Goal: Transaction & Acquisition: Book appointment/travel/reservation

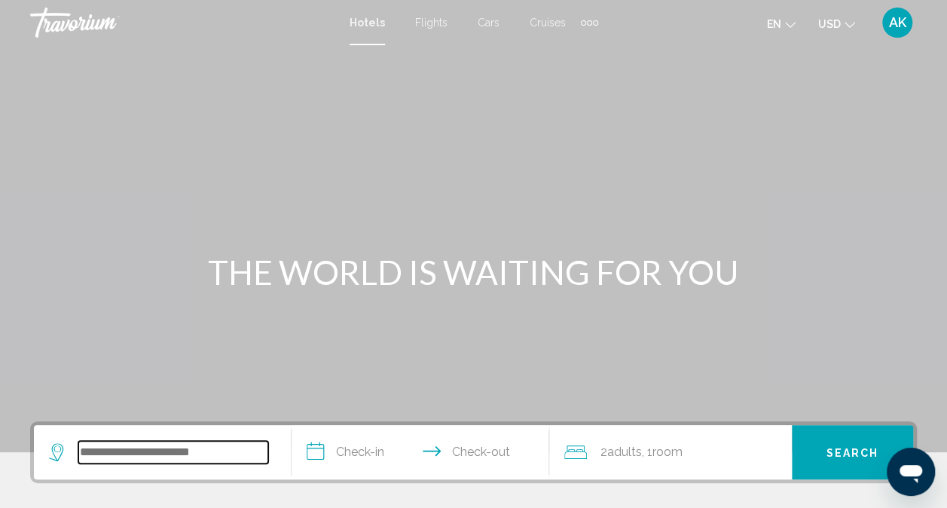
click at [141, 441] on input "Search widget" at bounding box center [173, 452] width 190 height 23
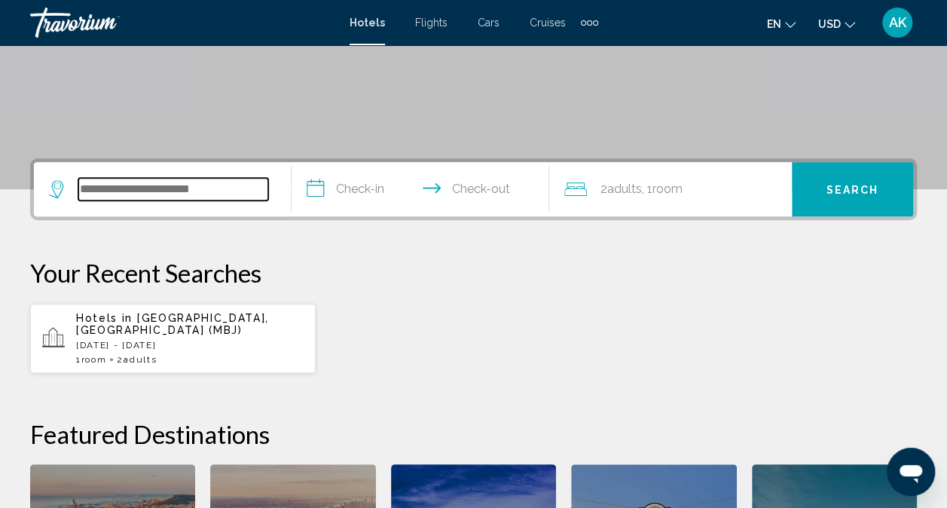
scroll to position [372, 0]
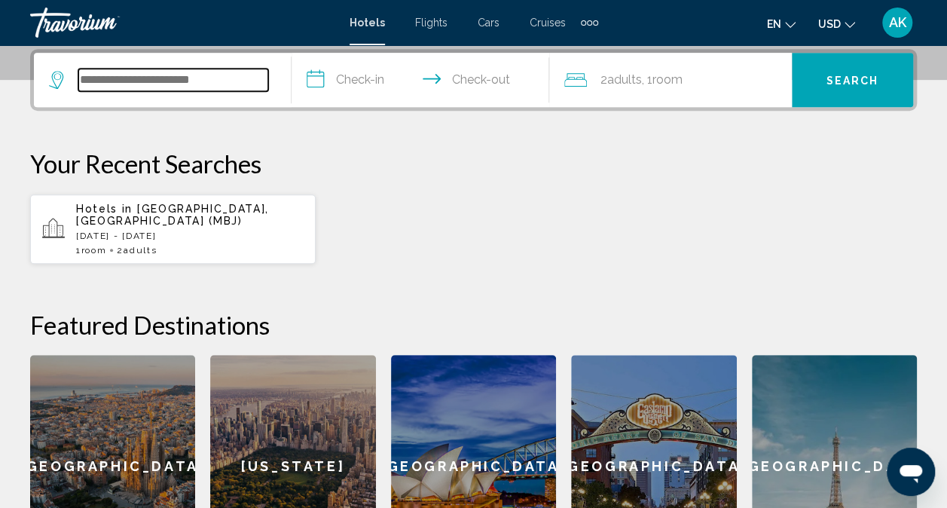
click at [227, 80] on input "Search widget" at bounding box center [173, 80] width 190 height 23
click at [226, 81] on input "Search widget" at bounding box center [173, 80] width 190 height 23
click at [226, 78] on input "Search widget" at bounding box center [173, 80] width 190 height 23
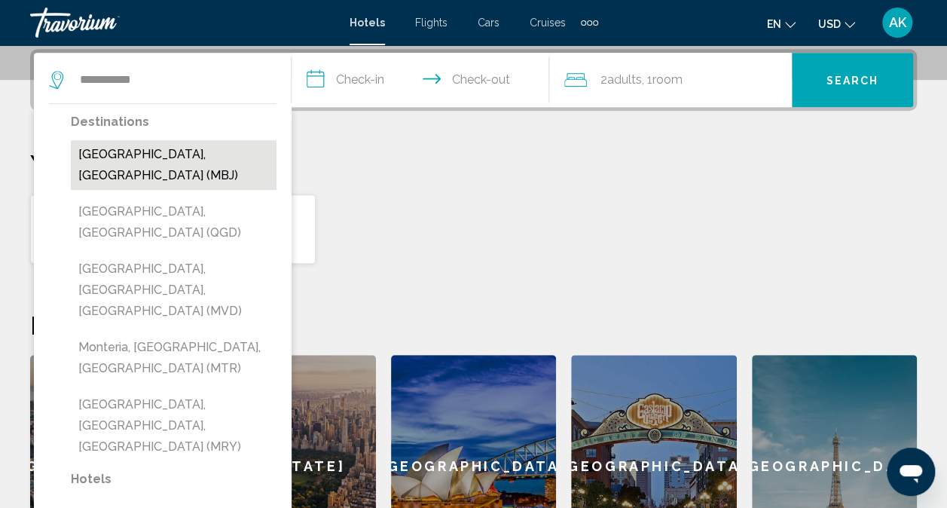
click at [162, 157] on button "[GEOGRAPHIC_DATA], [GEOGRAPHIC_DATA] (MBJ)" at bounding box center [174, 165] width 206 height 50
type input "**********"
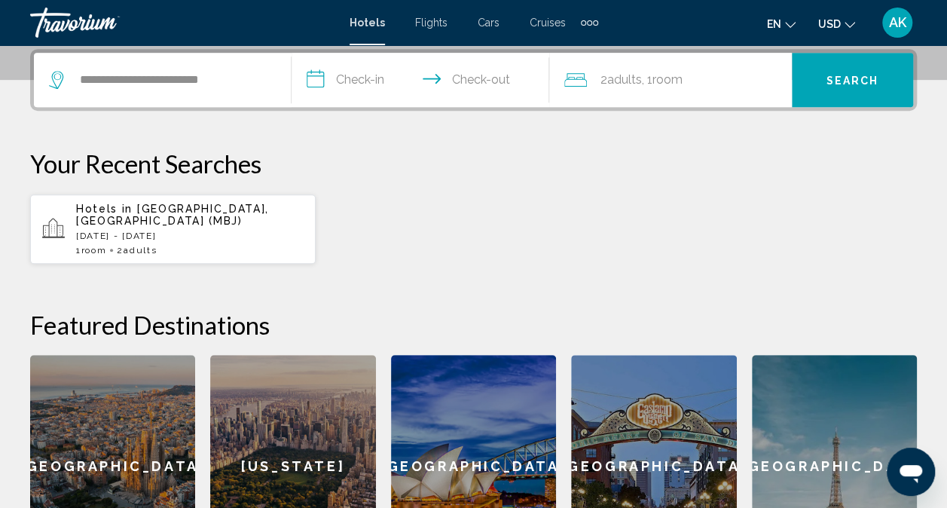
click at [326, 79] on input "**********" at bounding box center [423, 82] width 264 height 59
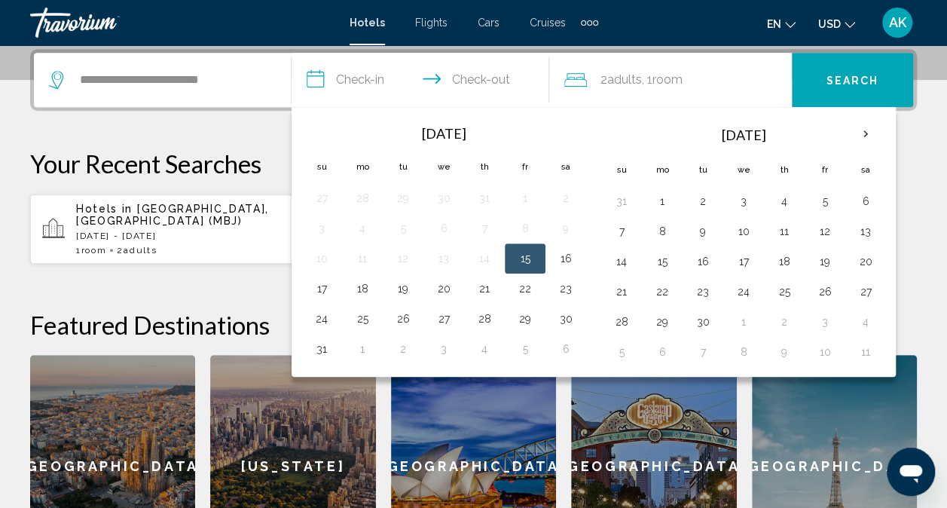
click at [517, 257] on button "15" at bounding box center [525, 258] width 24 height 21
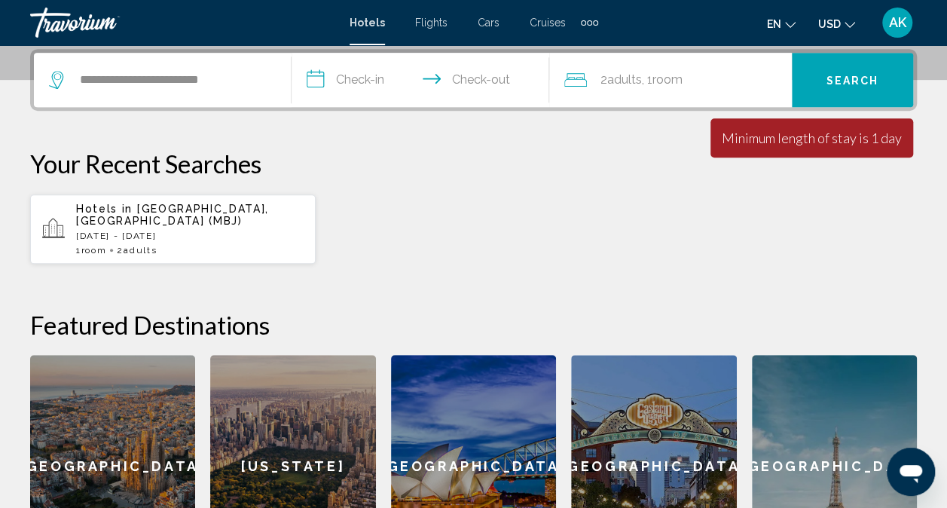
click at [331, 80] on input "**********" at bounding box center [423, 82] width 264 height 59
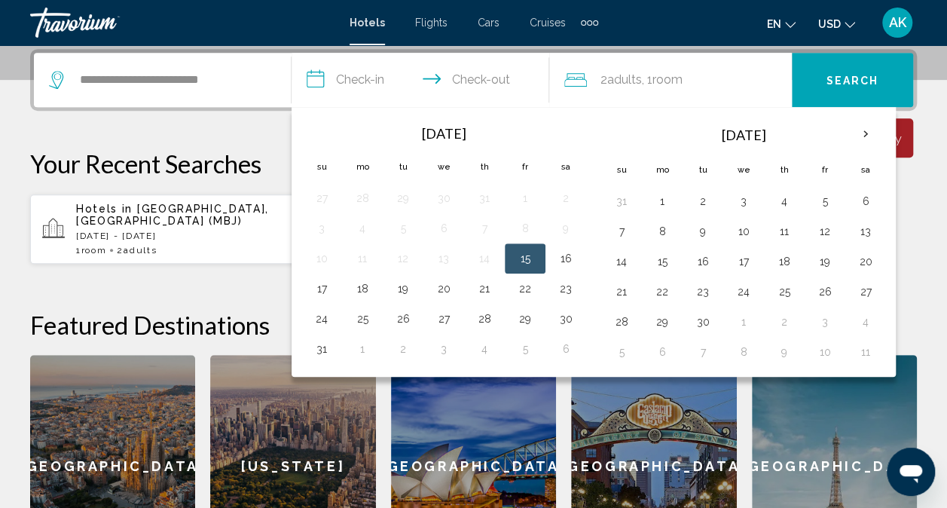
click at [515, 255] on button "15" at bounding box center [525, 258] width 24 height 21
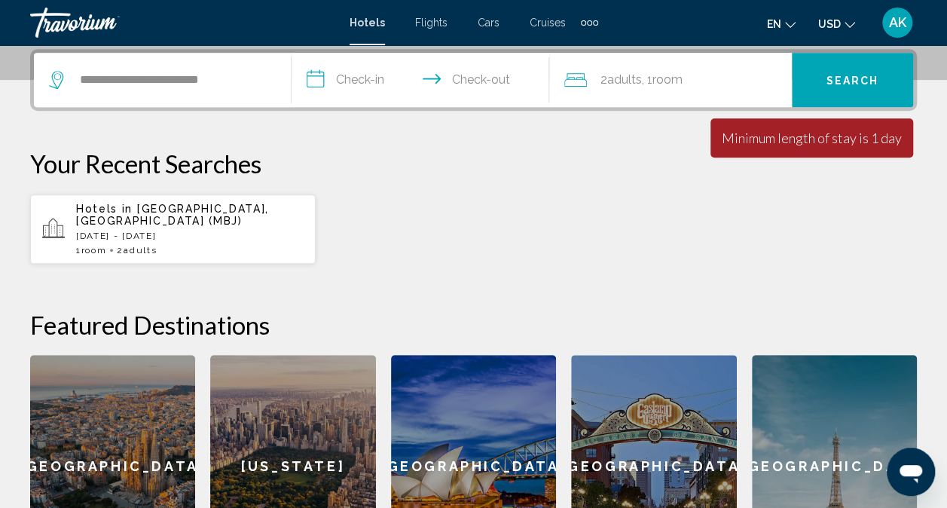
click at [432, 75] on input "**********" at bounding box center [423, 82] width 264 height 59
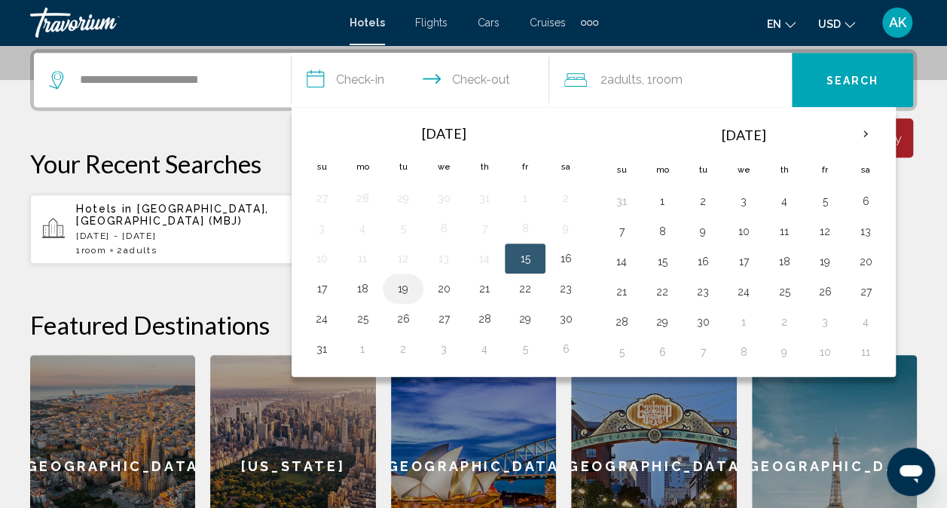
click at [405, 288] on button "19" at bounding box center [403, 288] width 24 height 21
click at [634, 81] on span "Adults" at bounding box center [624, 79] width 35 height 14
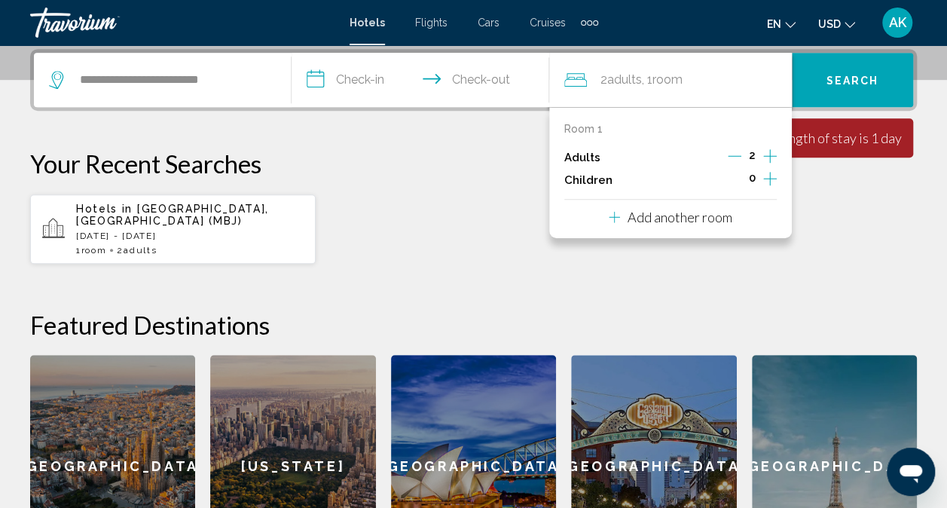
click at [732, 154] on icon "Decrement adults" at bounding box center [735, 156] width 14 height 14
click at [613, 274] on div "**********" at bounding box center [473, 313] width 947 height 528
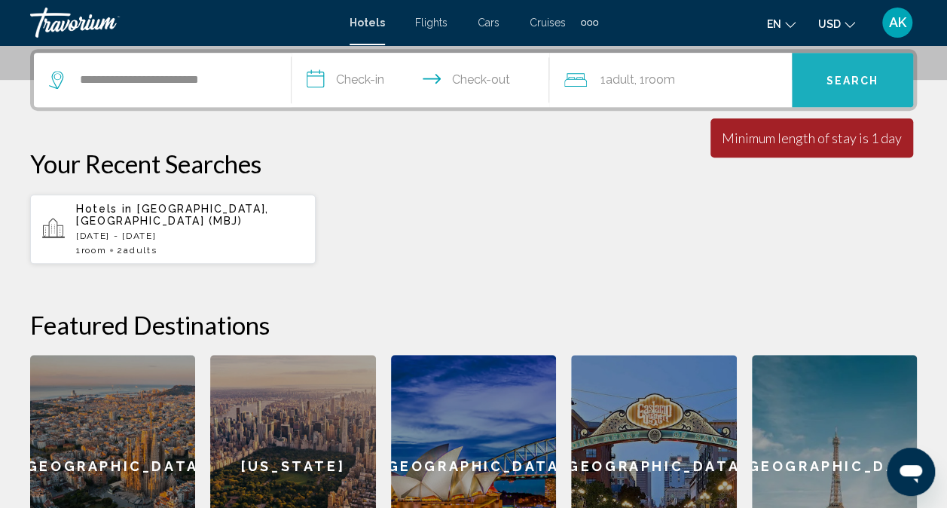
click at [822, 84] on button "Search" at bounding box center [852, 80] width 121 height 54
click at [854, 84] on span "Search" at bounding box center [852, 81] width 53 height 12
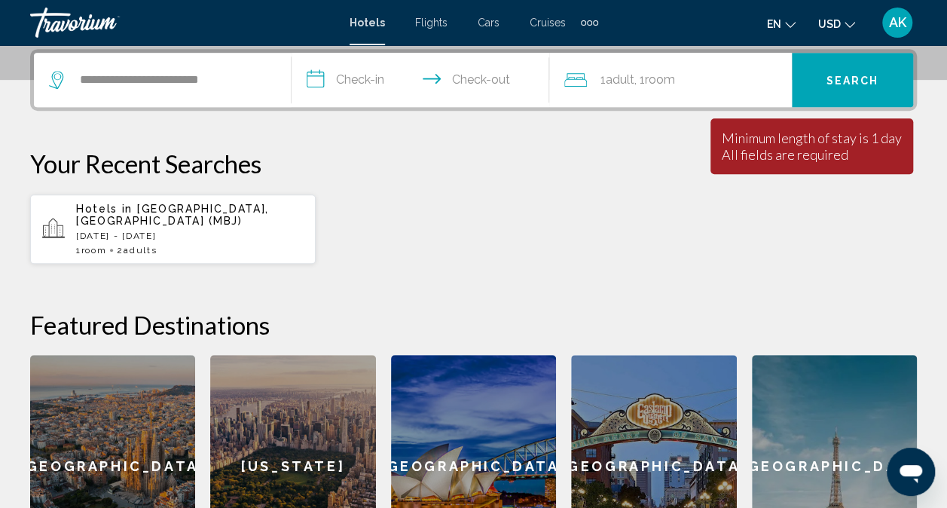
click at [87, 220] on span "[GEOGRAPHIC_DATA], [GEOGRAPHIC_DATA] (MBJ)" at bounding box center [172, 215] width 193 height 24
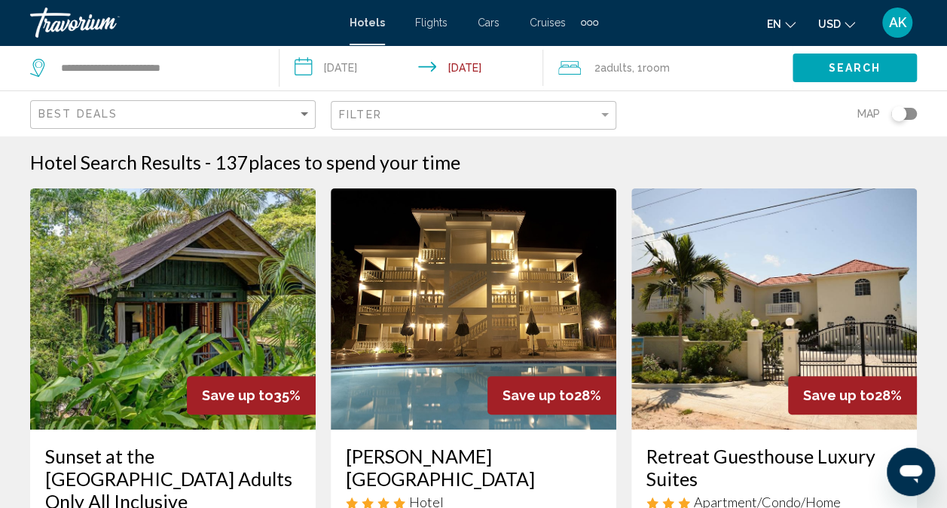
click at [394, 105] on div "Filter" at bounding box center [475, 116] width 273 height 28
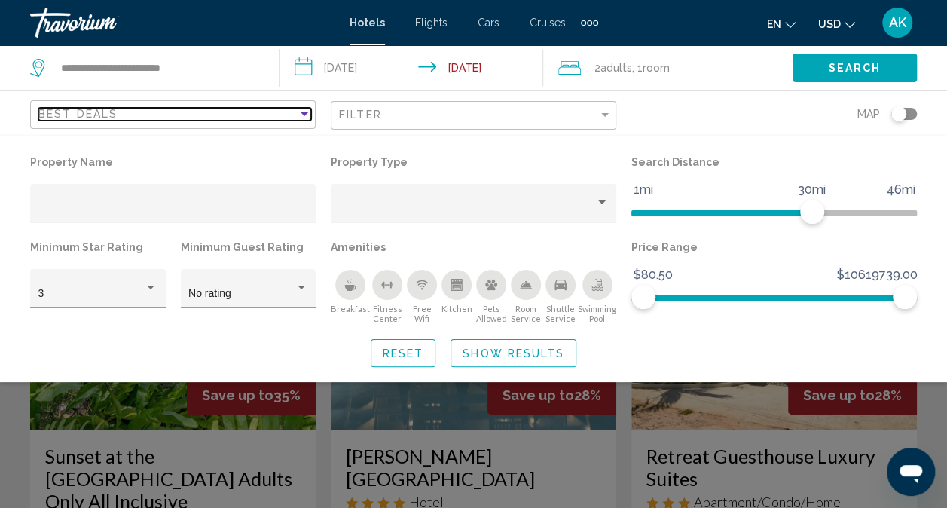
click at [168, 115] on div "Best Deals" at bounding box center [167, 114] width 259 height 12
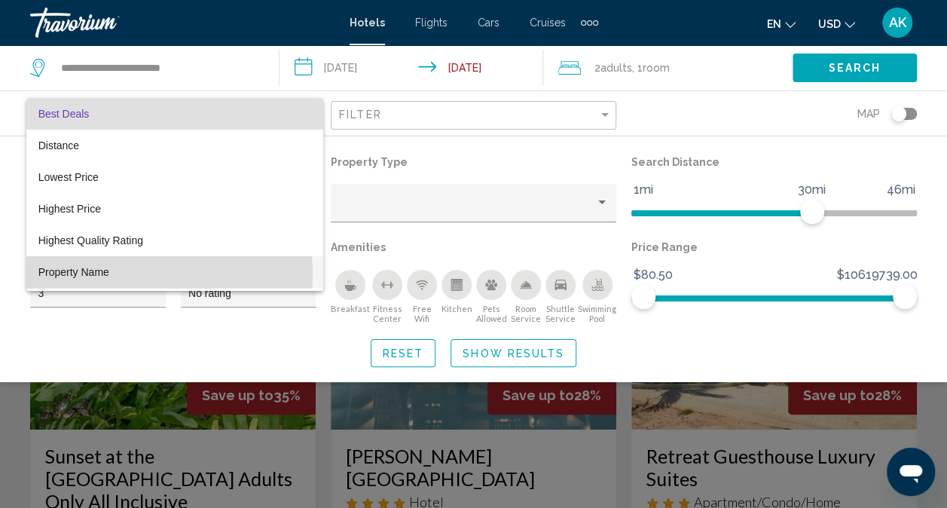
click at [96, 275] on span "Property Name" at bounding box center [73, 272] width 71 height 12
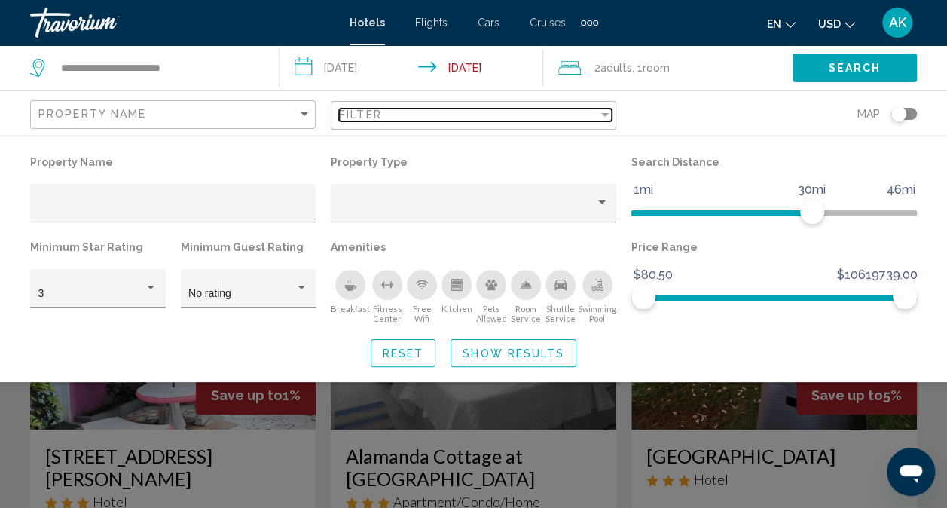
click at [610, 119] on div "Filter" at bounding box center [605, 114] width 14 height 12
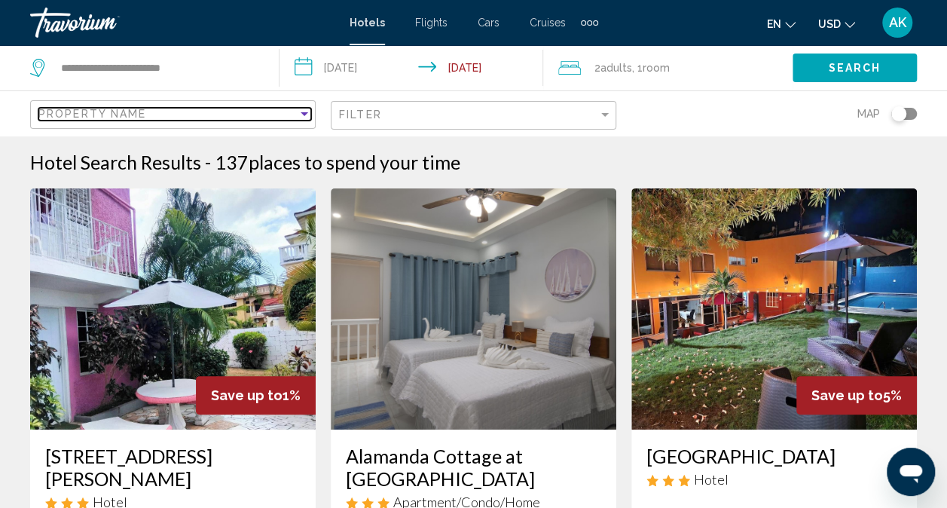
click at [93, 110] on span "Property Name" at bounding box center [92, 114] width 108 height 12
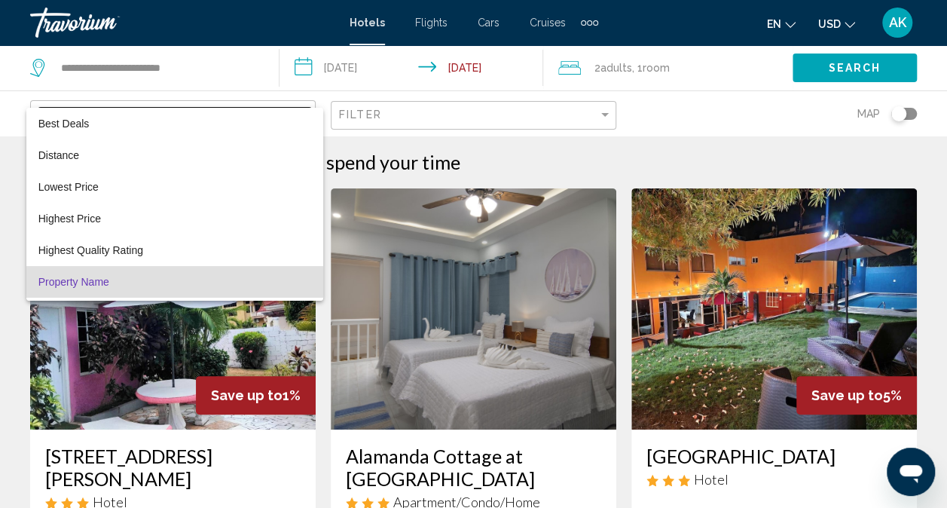
scroll to position [29, 0]
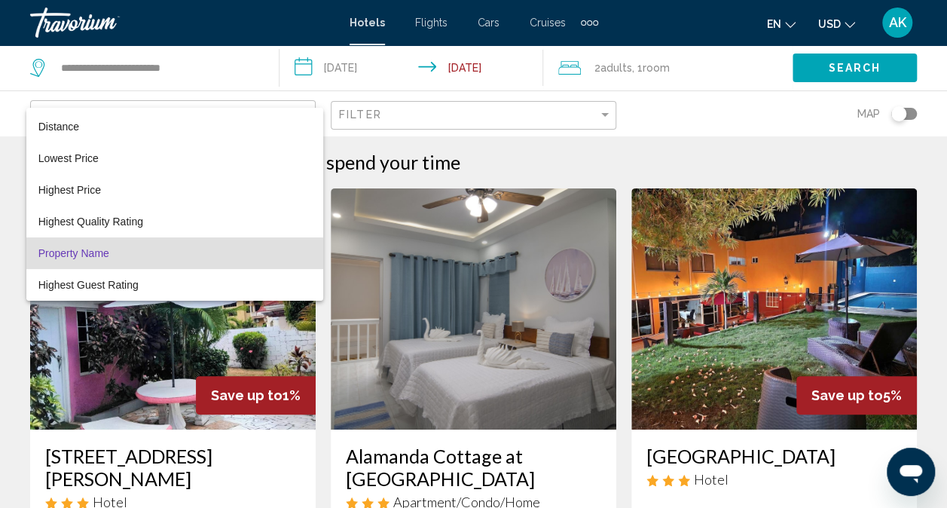
click at [694, 125] on div at bounding box center [473, 254] width 947 height 508
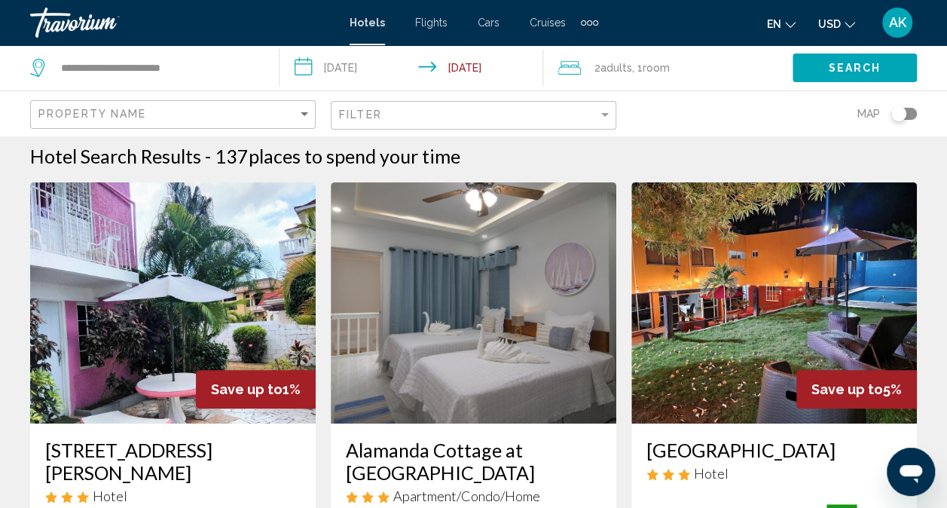
scroll to position [0, 0]
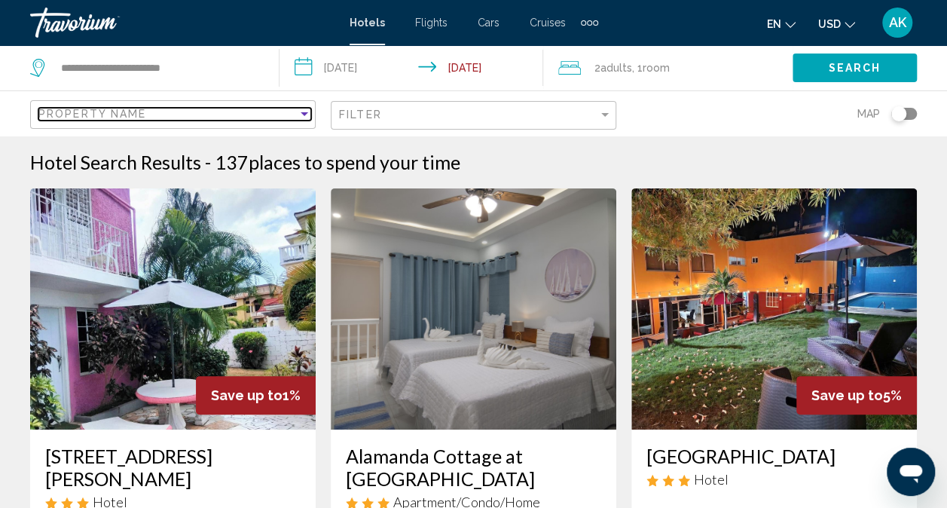
click at [88, 110] on span "Property Name" at bounding box center [92, 114] width 108 height 12
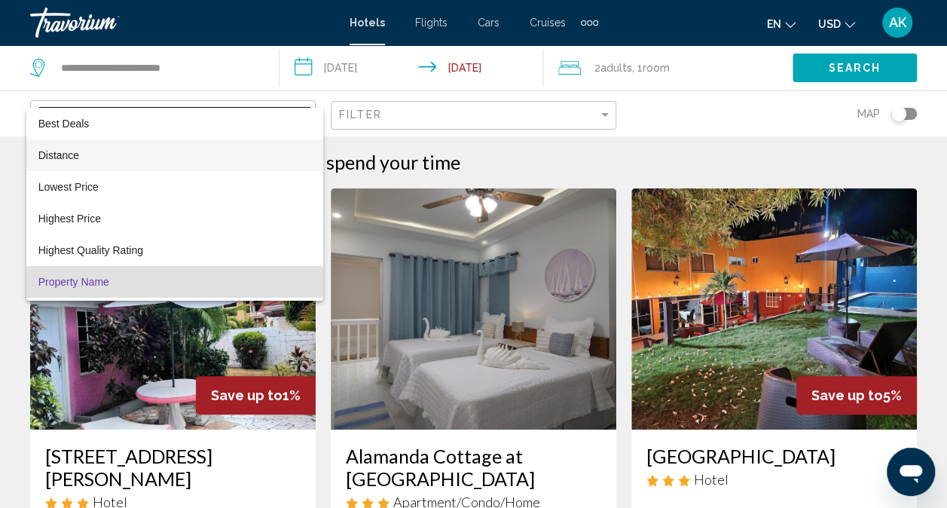
scroll to position [29, 0]
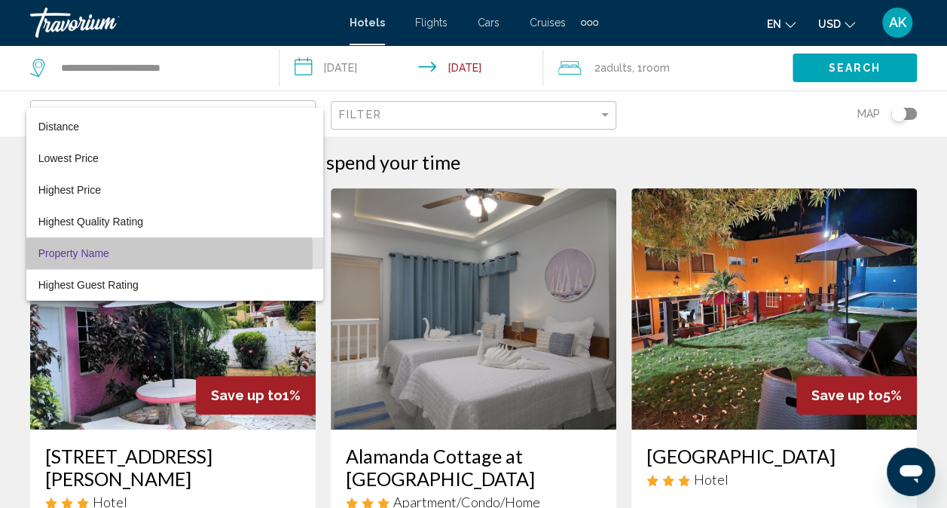
click at [69, 255] on span "Property Name" at bounding box center [73, 253] width 71 height 12
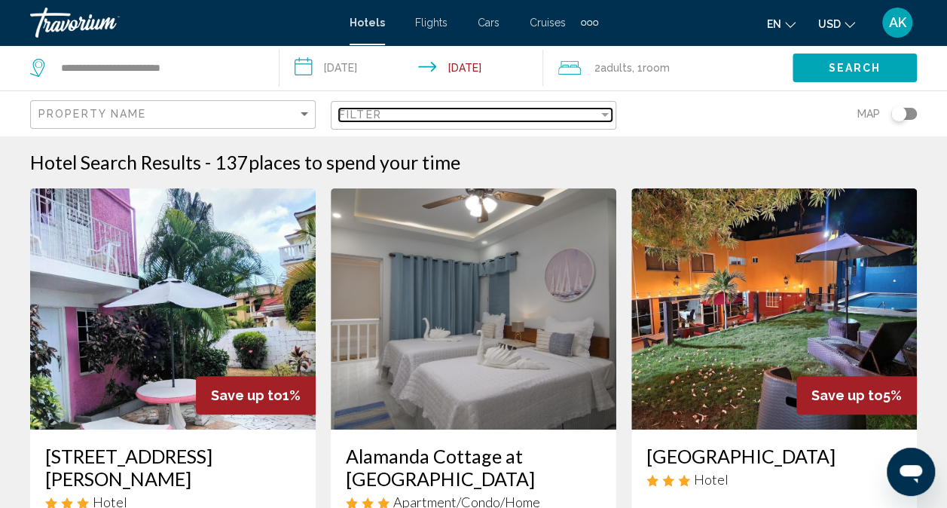
click at [610, 112] on div "Filter" at bounding box center [605, 114] width 14 height 12
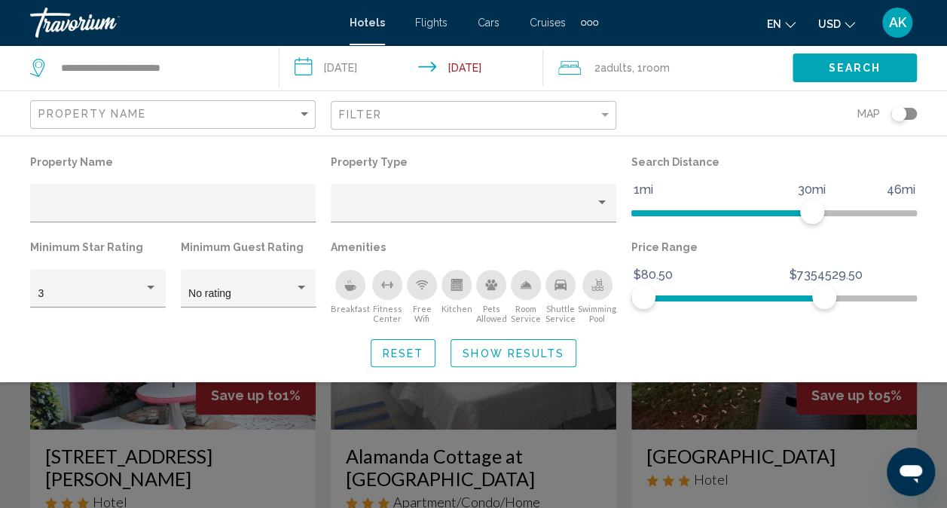
drag, startPoint x: 824, startPoint y: 304, endPoint x: 856, endPoint y: 375, distance: 77.5
click at [851, 365] on div "Property Name Property Type Search Distance 1mi 46mi 30mi Minimum Star Rating 3…" at bounding box center [473, 258] width 947 height 215
click at [98, 206] on input "Hotel Filters" at bounding box center [173, 209] width 270 height 12
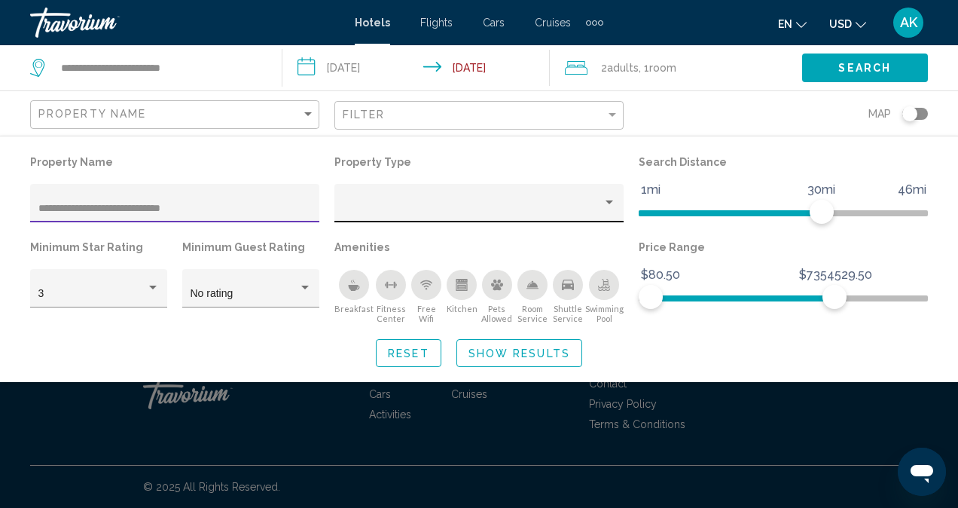
type input "**********"
click at [382, 202] on div "Hotel Filters" at bounding box center [479, 207] width 273 height 31
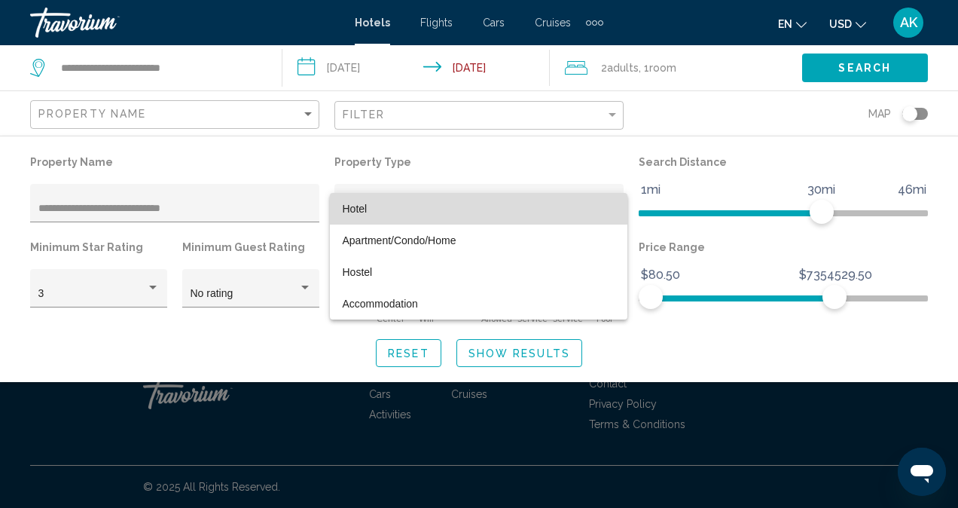
click at [379, 209] on span "Hotel" at bounding box center [478, 209] width 273 height 32
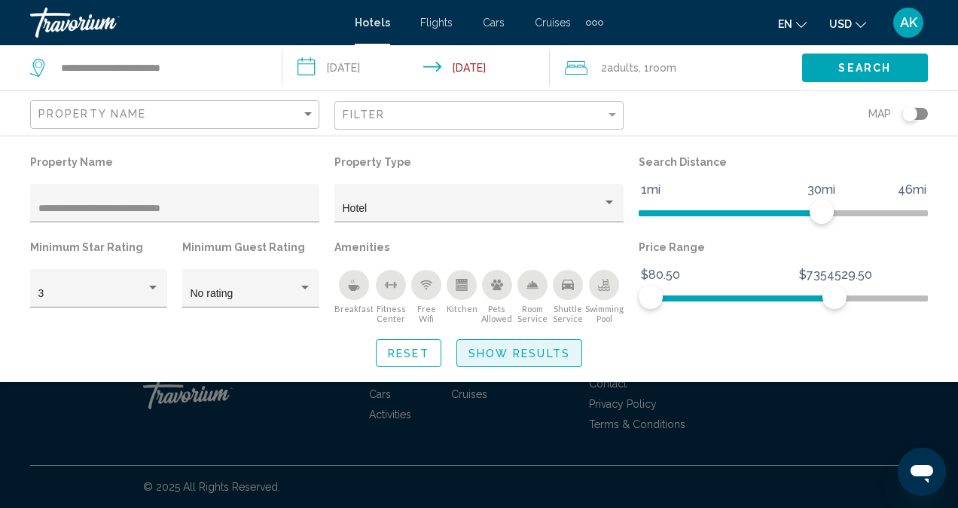
click at [523, 355] on span "Show Results" at bounding box center [519, 353] width 102 height 12
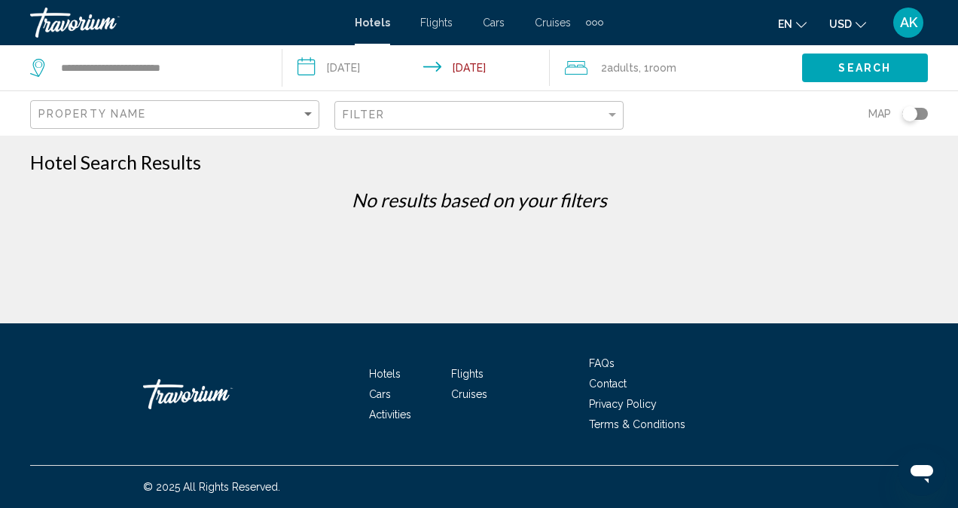
click at [581, 69] on icon "Travelers: 2 adults, 0 children" at bounding box center [576, 68] width 23 height 18
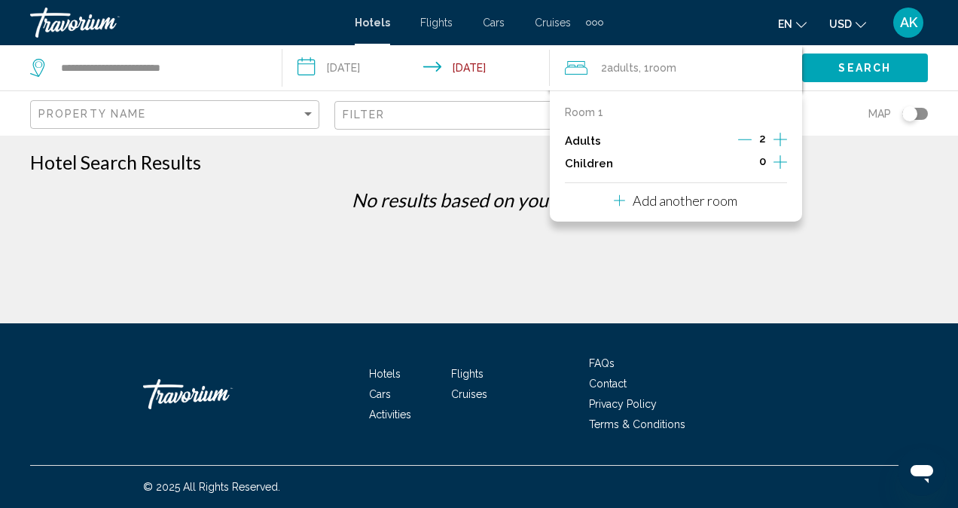
click at [743, 141] on icon "Decrement adults" at bounding box center [745, 140] width 14 height 14
click at [845, 239] on div "**********" at bounding box center [479, 312] width 958 height 323
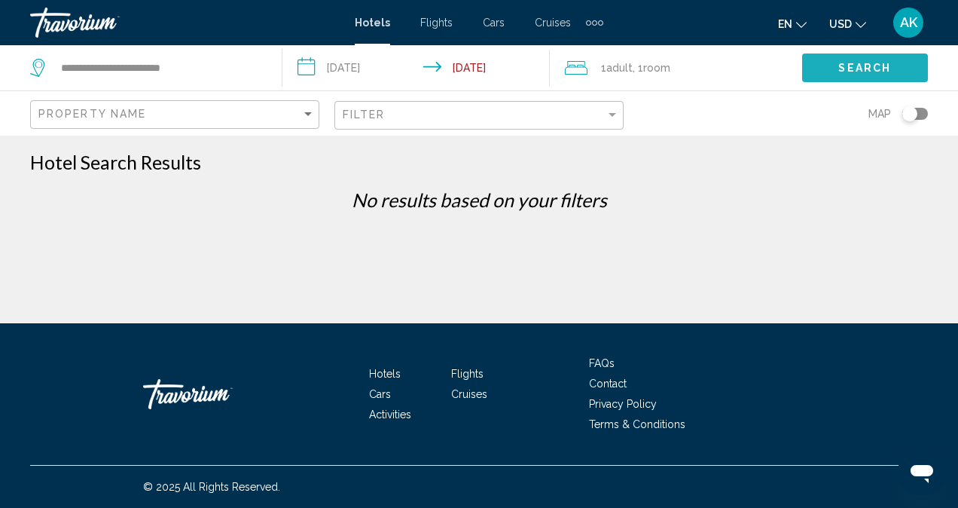
click at [853, 77] on button "Search" at bounding box center [865, 67] width 126 height 28
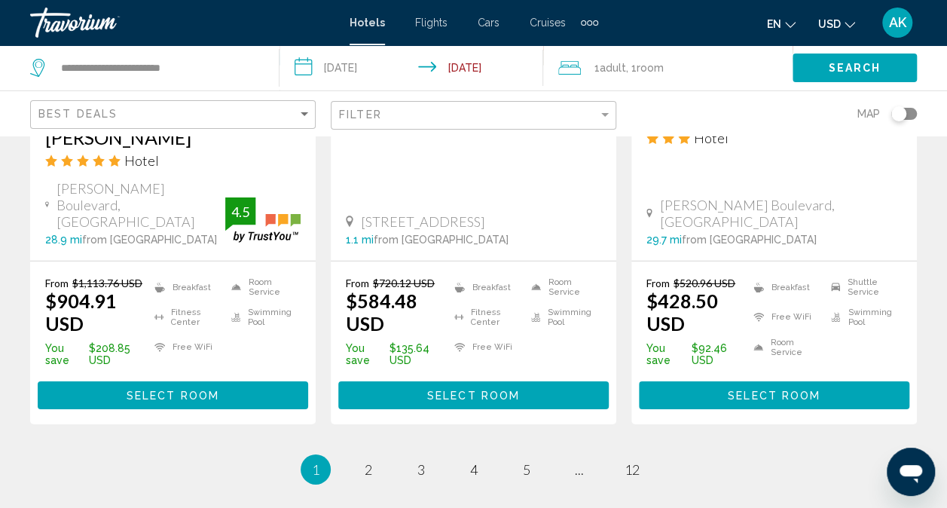
scroll to position [2213, 0]
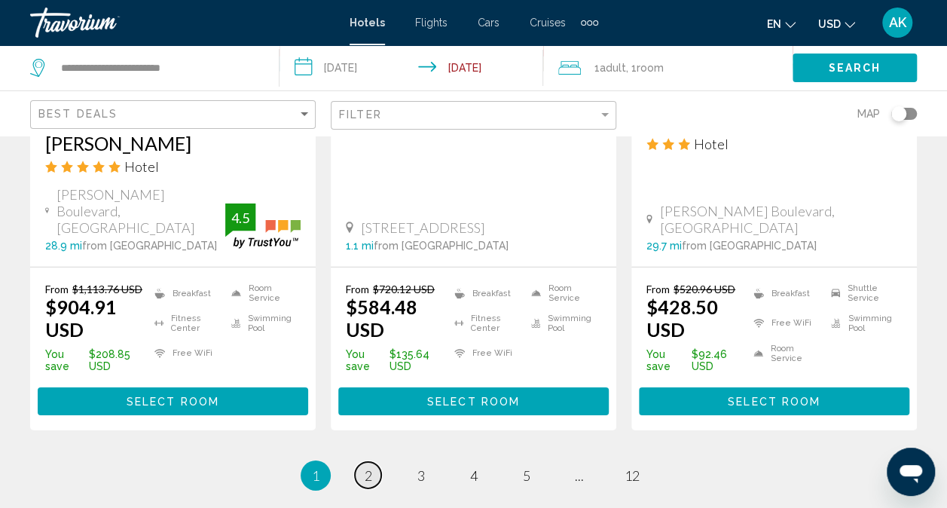
click at [375, 462] on link "page 2" at bounding box center [368, 475] width 26 height 26
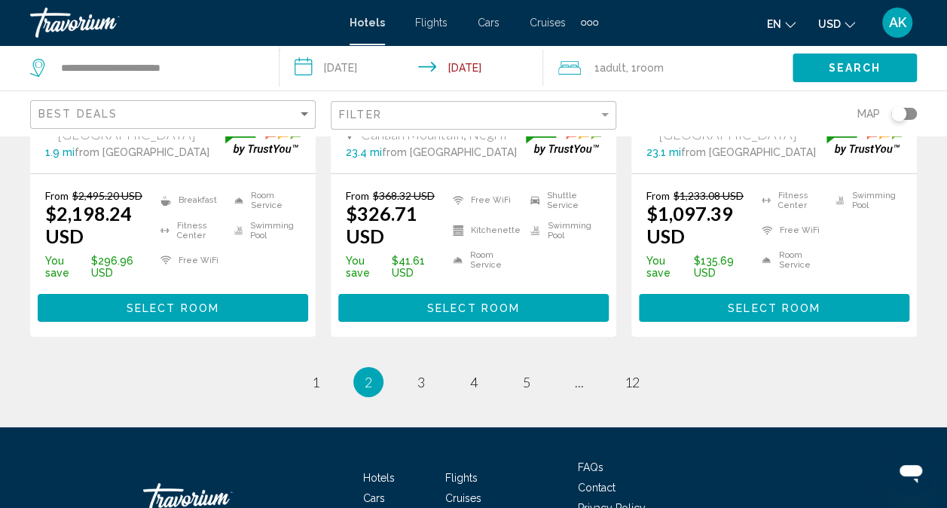
scroll to position [2429, 0]
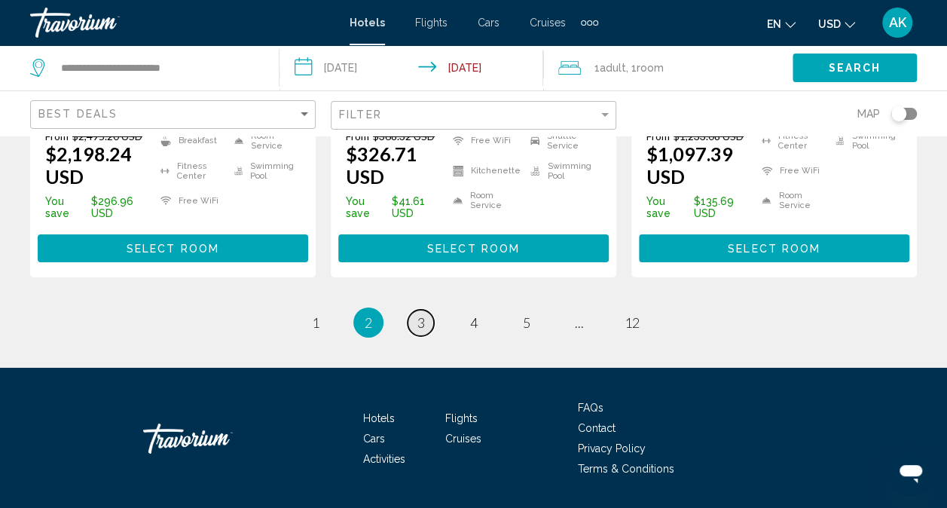
click at [422, 314] on span "3" at bounding box center [421, 322] width 8 height 17
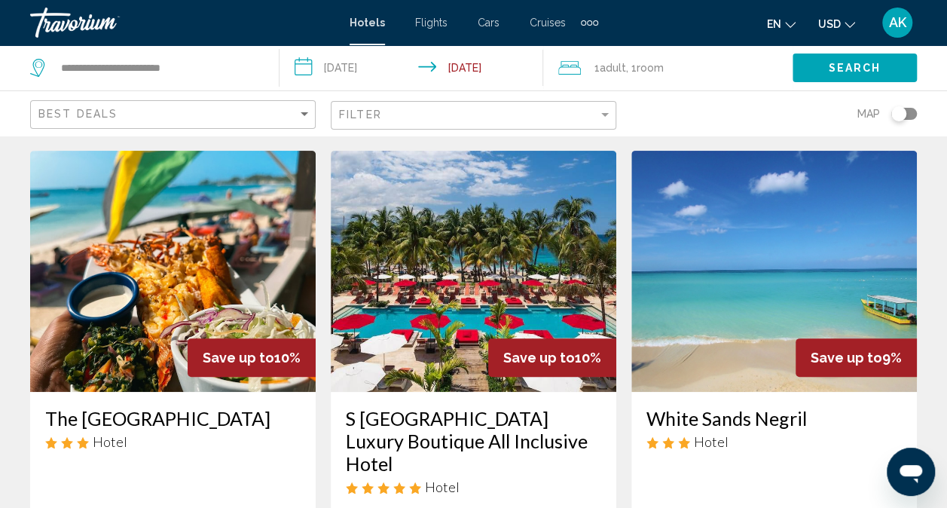
scroll to position [47, 0]
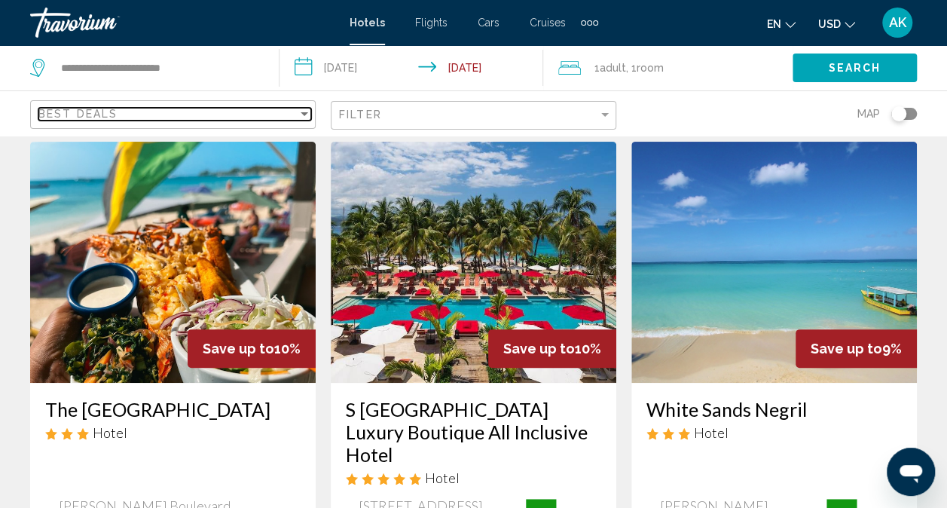
click at [294, 116] on div "Best Deals" at bounding box center [167, 114] width 259 height 12
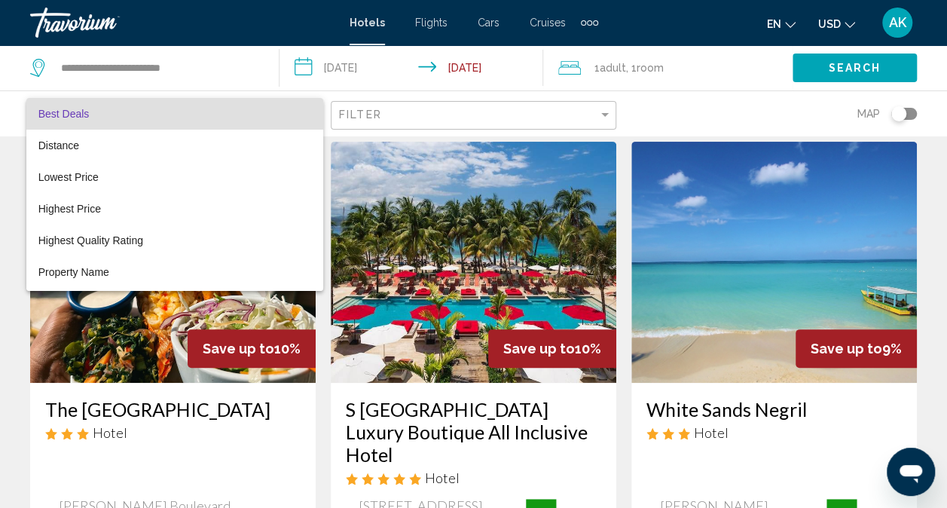
click at [470, 107] on div at bounding box center [473, 254] width 947 height 508
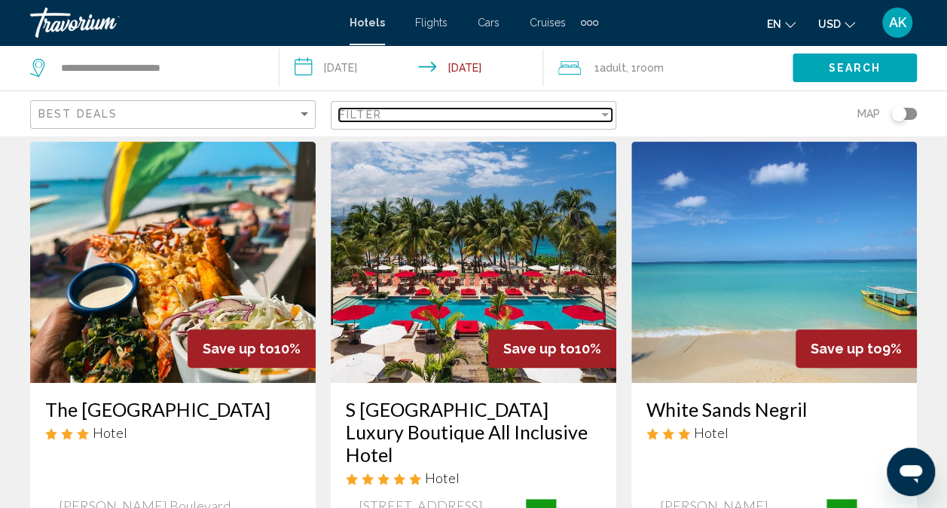
click at [607, 113] on div "Filter" at bounding box center [605, 115] width 8 height 4
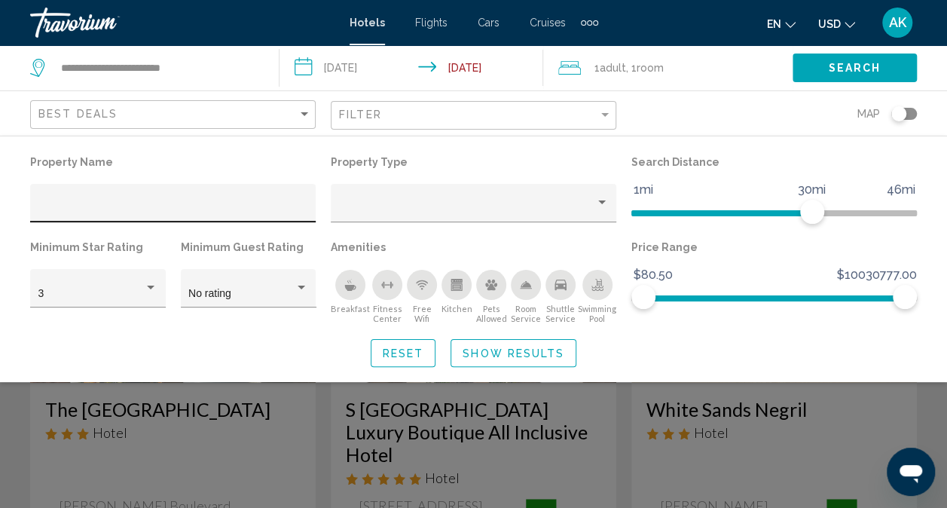
click at [77, 200] on div "Hotel Filters" at bounding box center [173, 207] width 270 height 31
click at [429, 204] on div "Property type" at bounding box center [467, 209] width 256 height 12
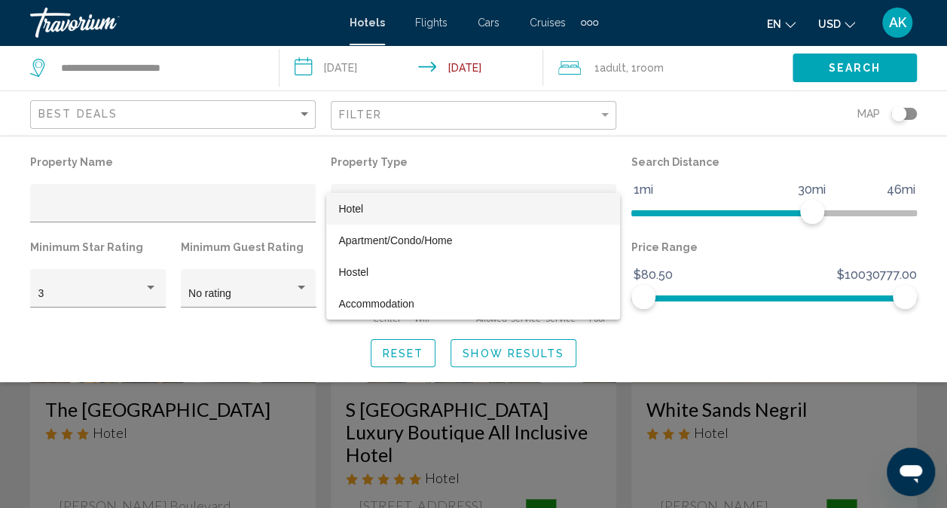
click at [361, 207] on span "Hotel" at bounding box center [350, 209] width 25 height 12
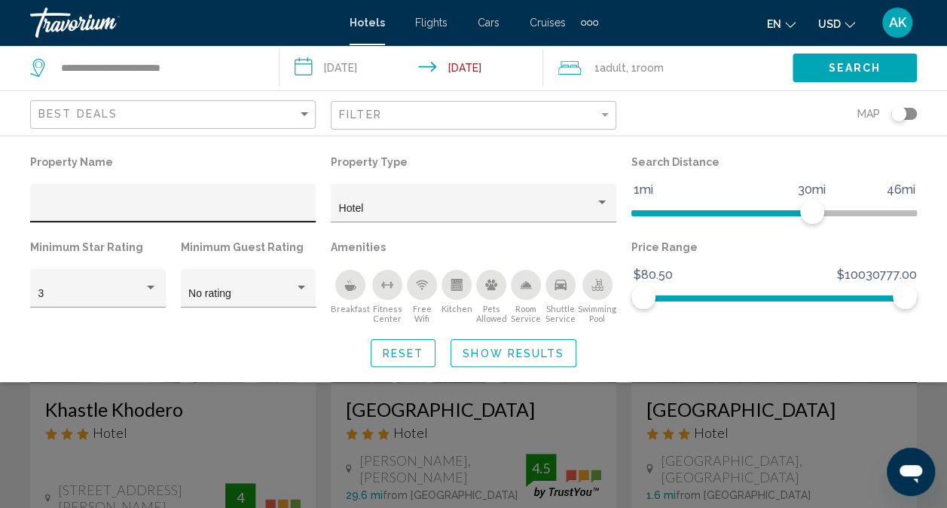
click at [124, 198] on div "Hotel Filters" at bounding box center [173, 207] width 270 height 31
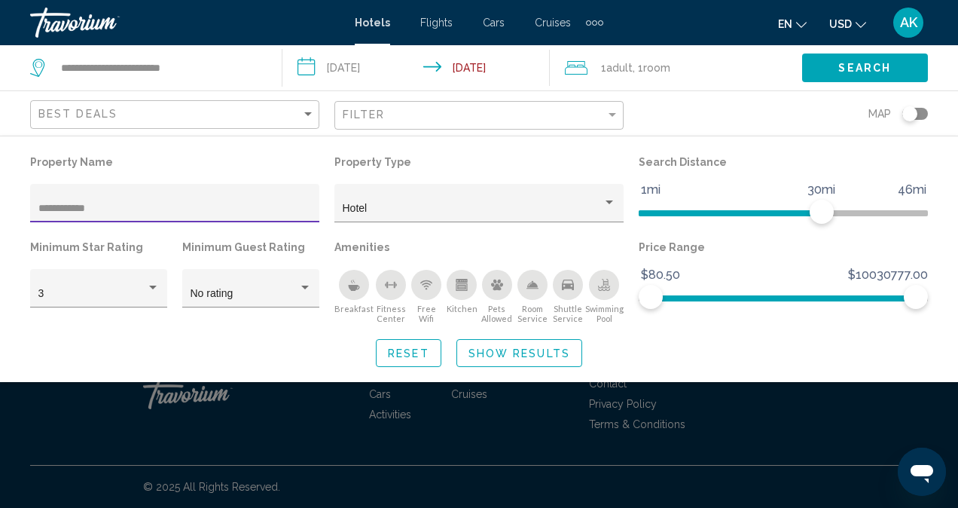
type input "**********"
click at [517, 354] on span "Show Results" at bounding box center [519, 353] width 102 height 12
